Goal: Find specific page/section: Find specific page/section

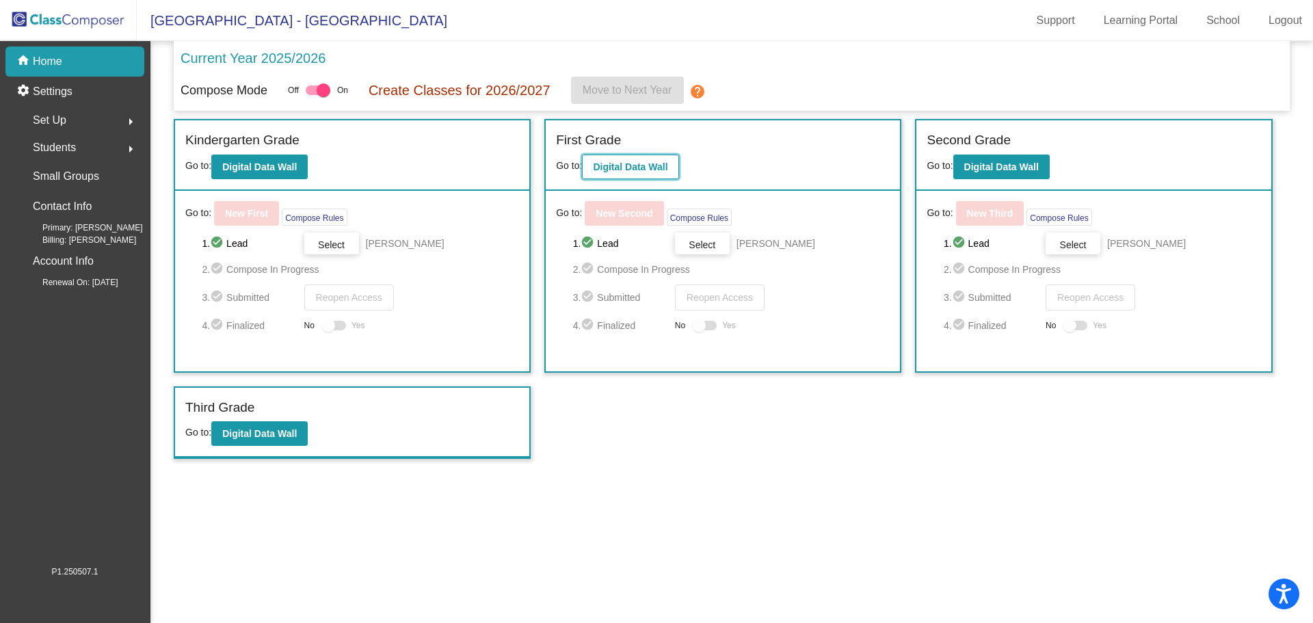
click at [626, 169] on b "Digital Data Wall" at bounding box center [630, 166] width 75 height 11
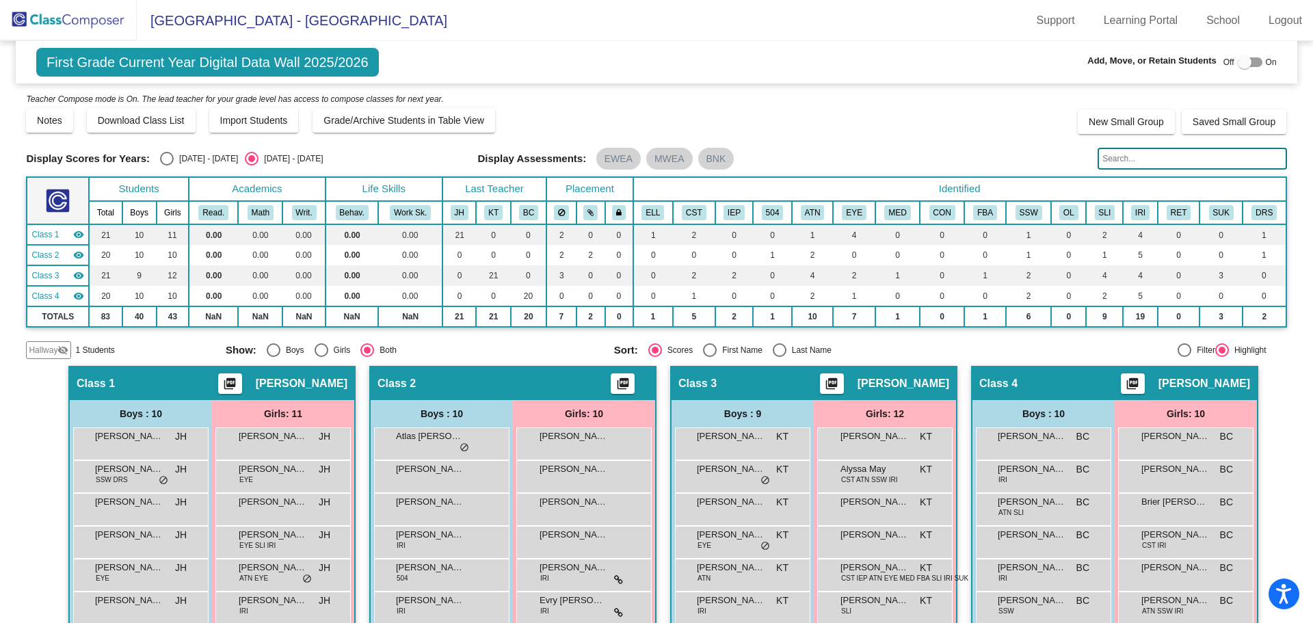
click at [1111, 157] on input "text" at bounding box center [1191, 159] width 189 height 22
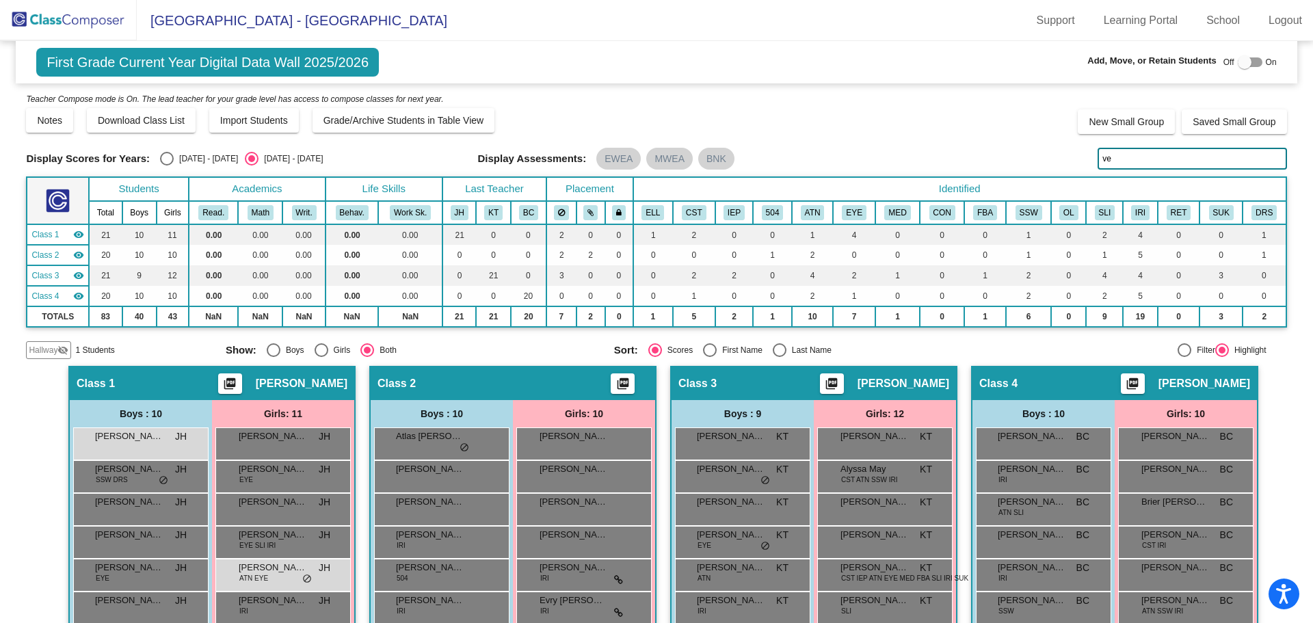
type input "v"
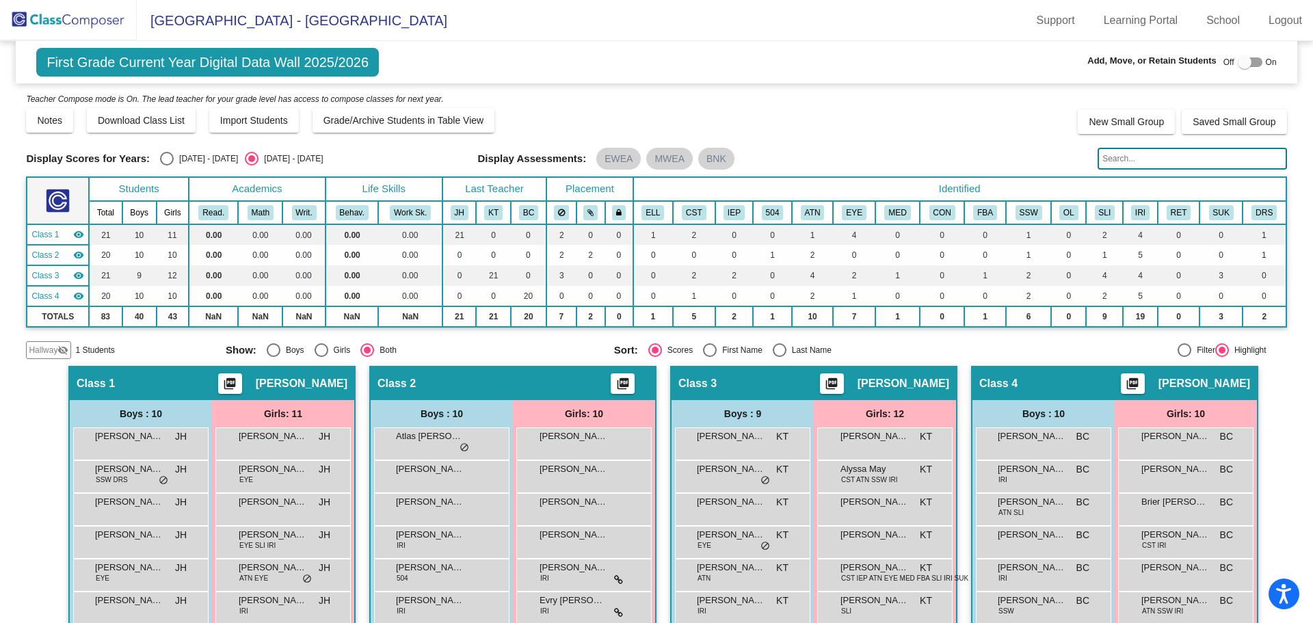
click at [92, 17] on img at bounding box center [68, 20] width 137 height 40
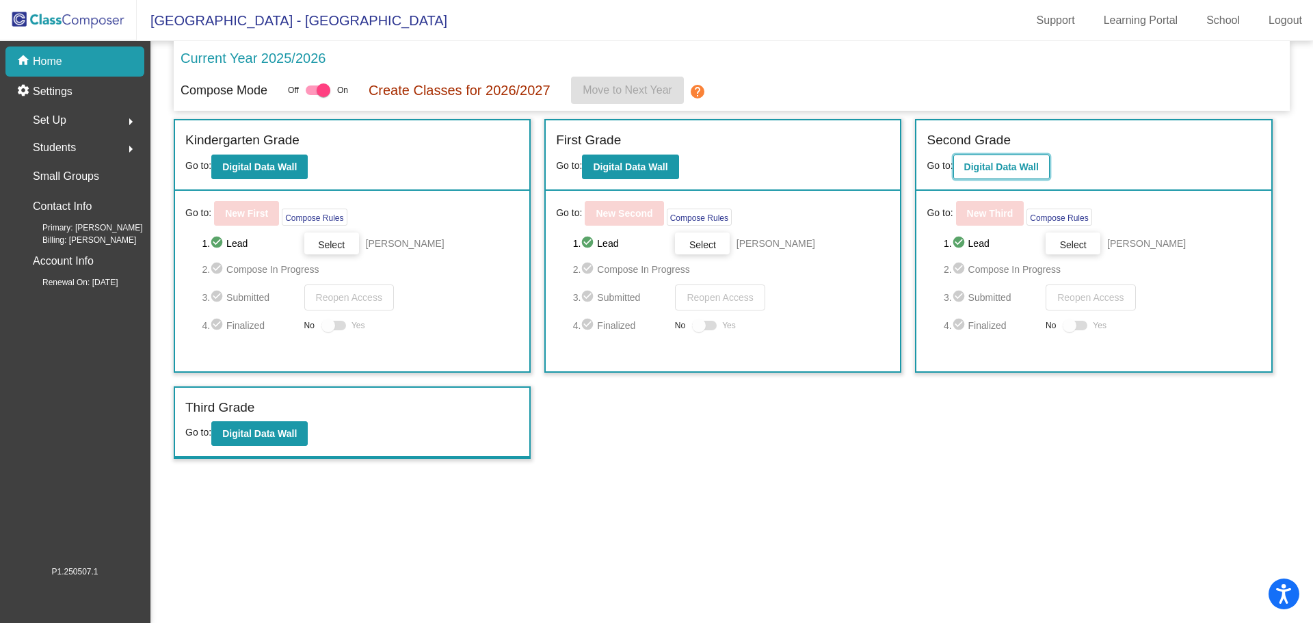
click at [1017, 159] on button "Digital Data Wall" at bounding box center [1001, 167] width 96 height 25
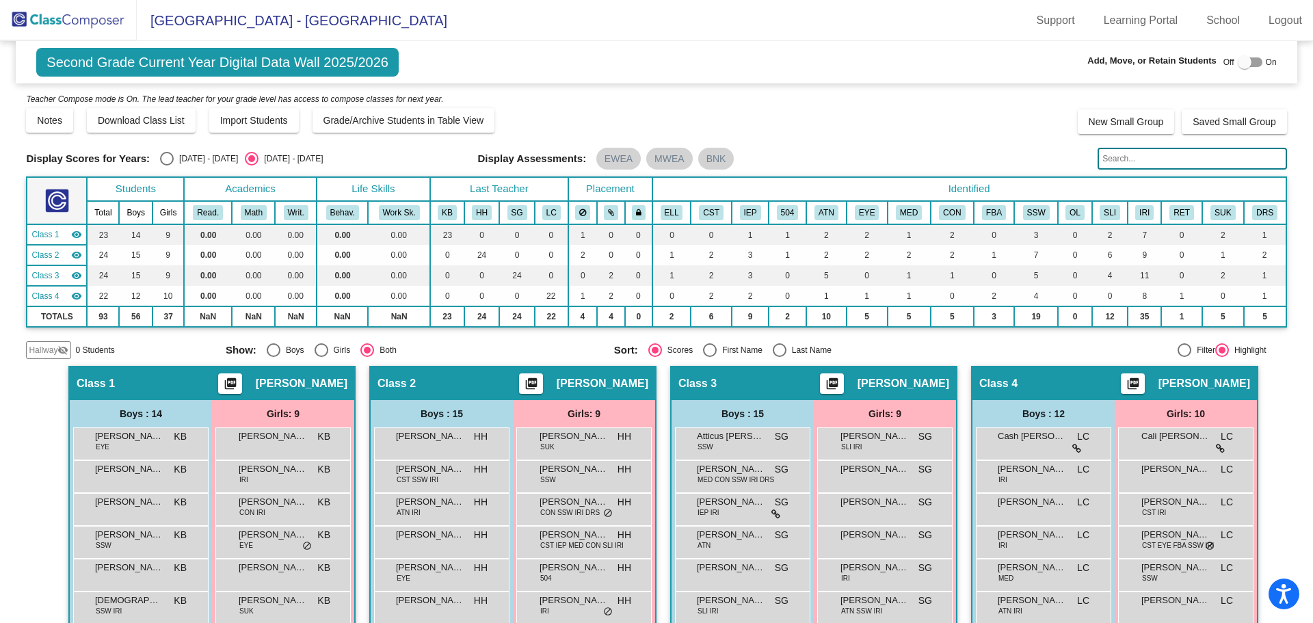
click at [1119, 154] on input "text" at bounding box center [1191, 159] width 189 height 22
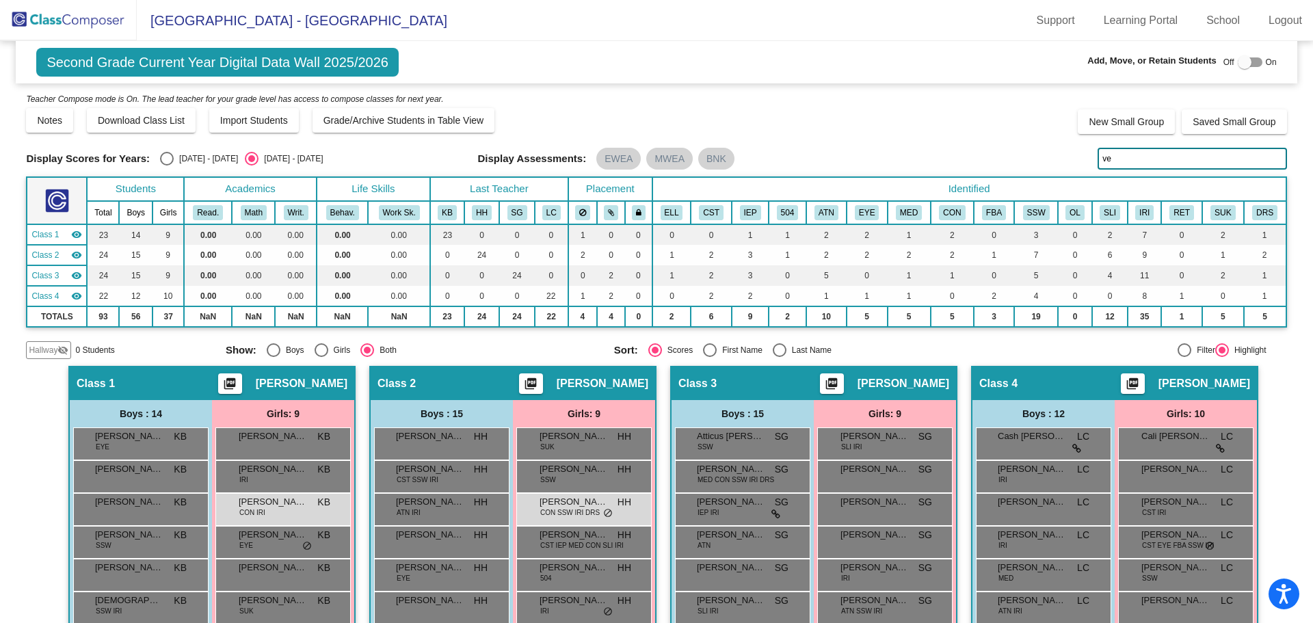
drag, startPoint x: 1108, startPoint y: 159, endPoint x: 1057, endPoint y: 151, distance: 51.9
click at [1057, 151] on div "Display Scores for Years: [DATE] - [DATE] [DATE] - [DATE] Display Assessments: …" at bounding box center [656, 159] width 1260 height 22
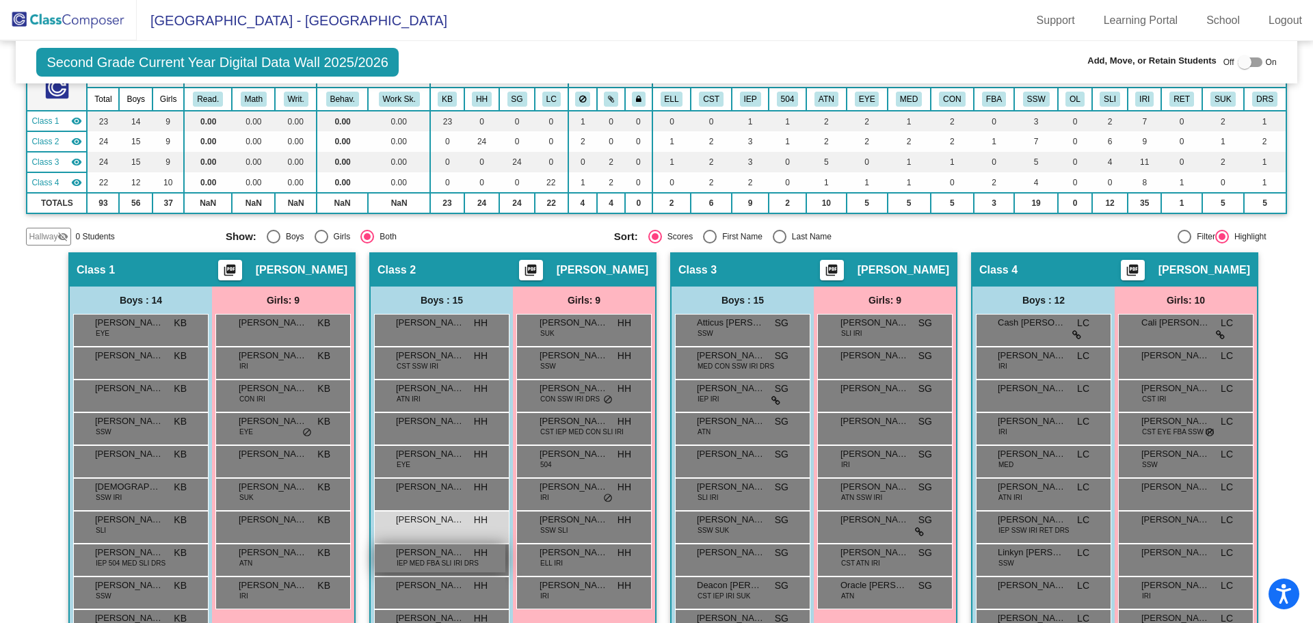
scroll to position [45, 0]
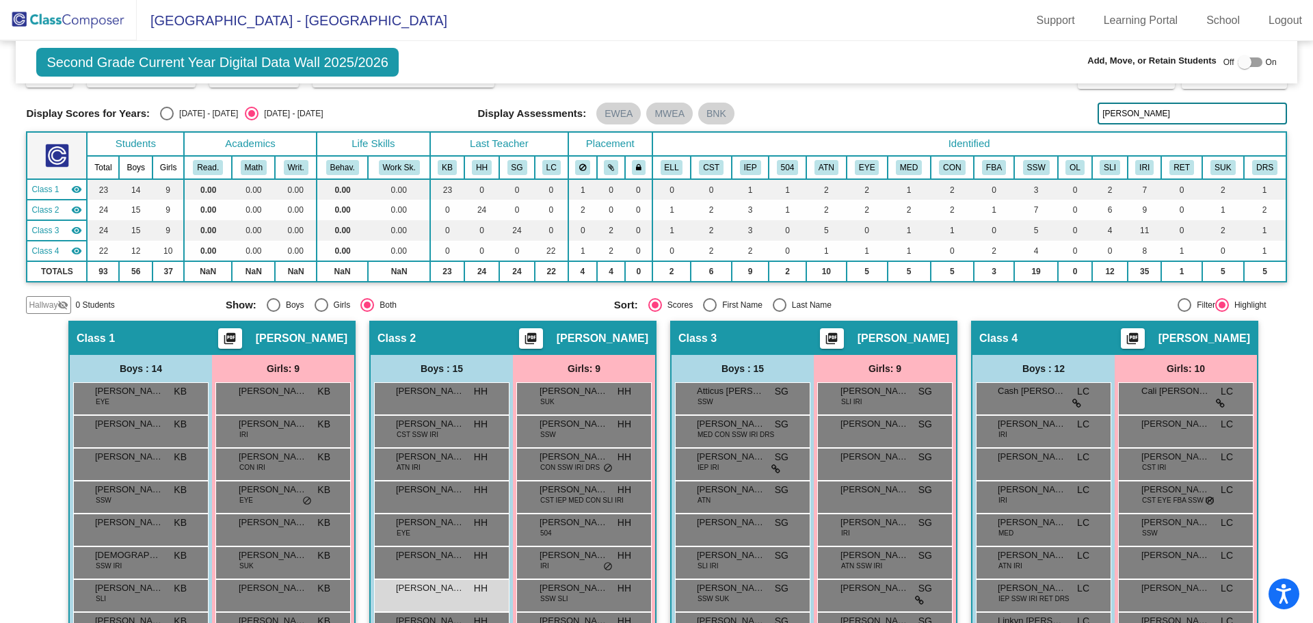
type input "[PERSON_NAME]"
